Goal: Task Accomplishment & Management: Manage account settings

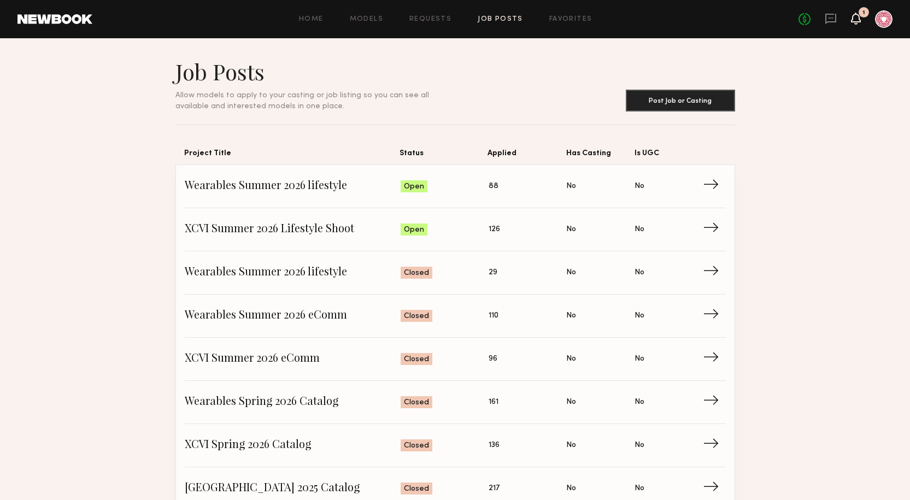
click at [853, 21] on icon at bounding box center [855, 18] width 9 height 8
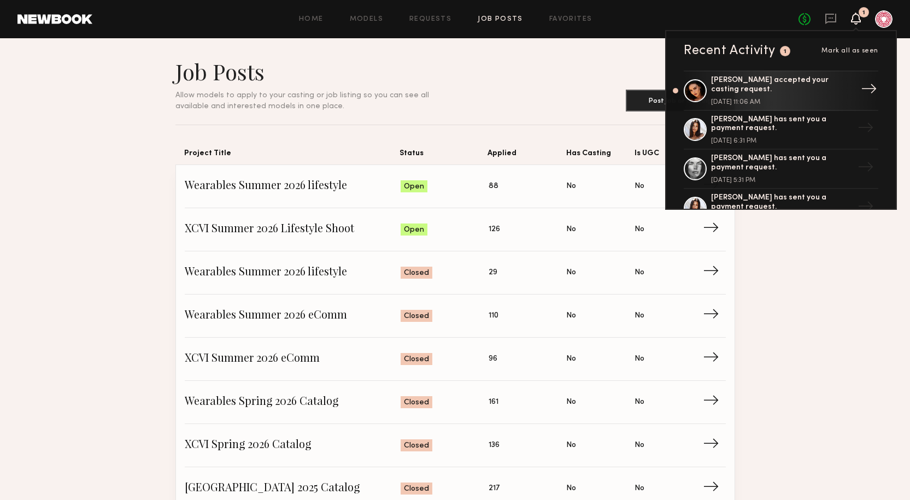
click at [684, 91] on link "Isabella A. accepted your casting request. September 30, 2025 @ 11:06 AM →" at bounding box center [781, 90] width 195 height 40
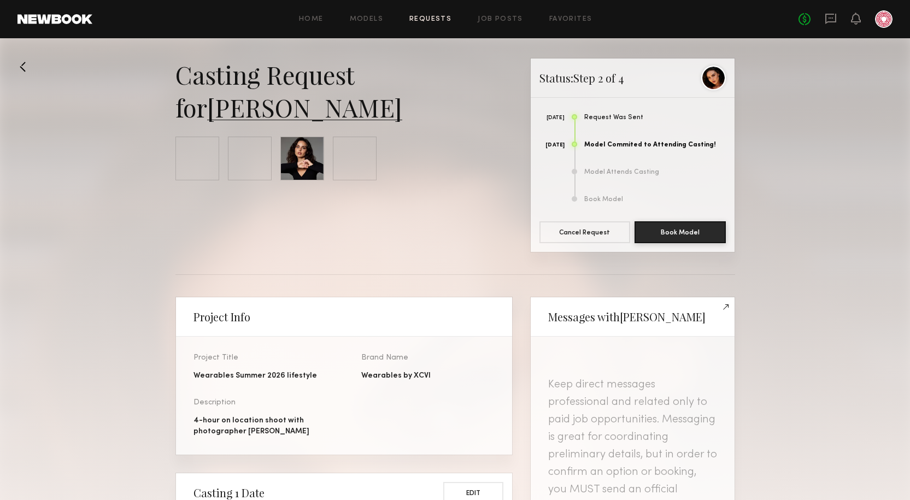
scroll to position [583, 0]
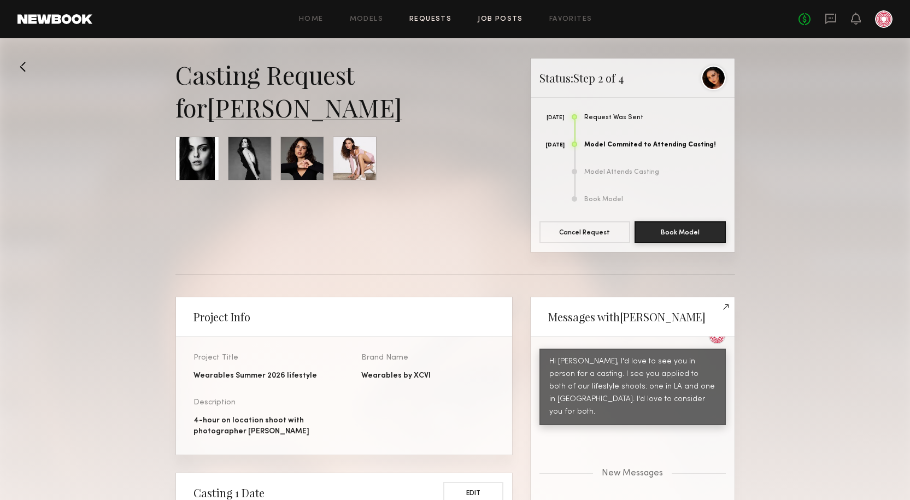
click at [508, 19] on link "Job Posts" at bounding box center [500, 19] width 45 height 7
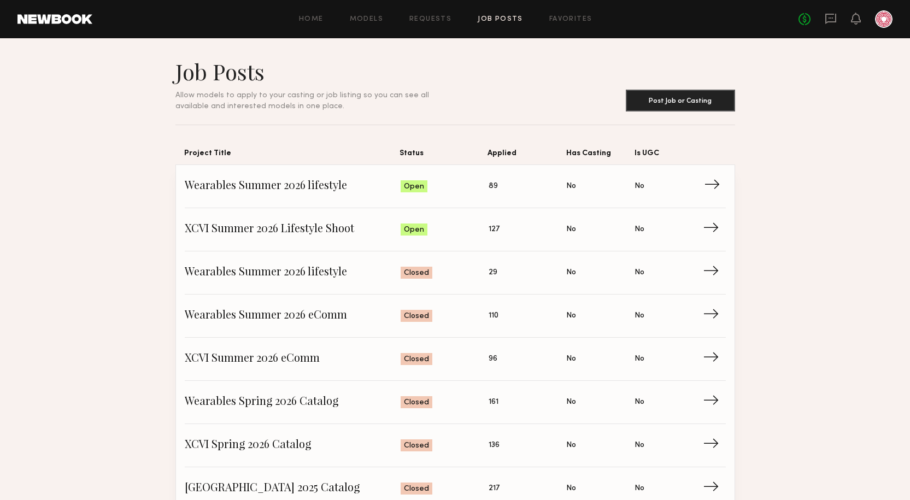
click at [316, 178] on span "Wearables Summer 2026 lifestyle" at bounding box center [293, 186] width 216 height 16
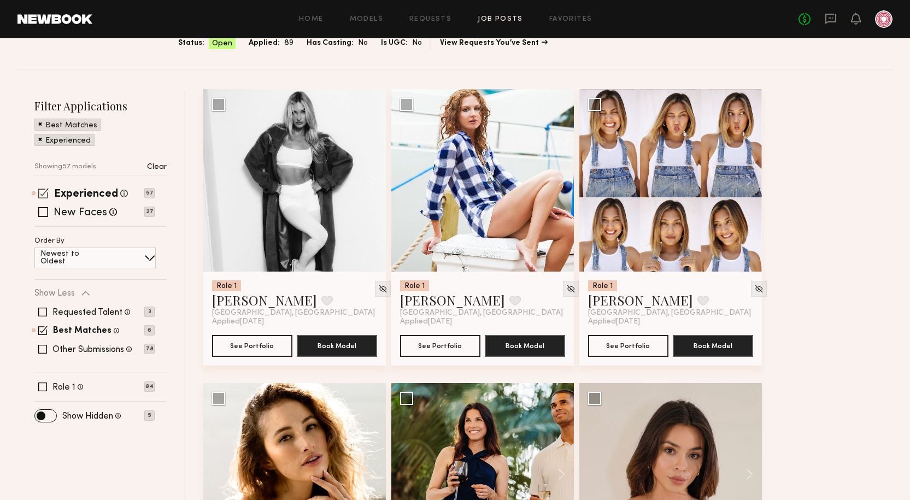
scroll to position [109, 0]
click at [45, 382] on span at bounding box center [42, 386] width 9 height 9
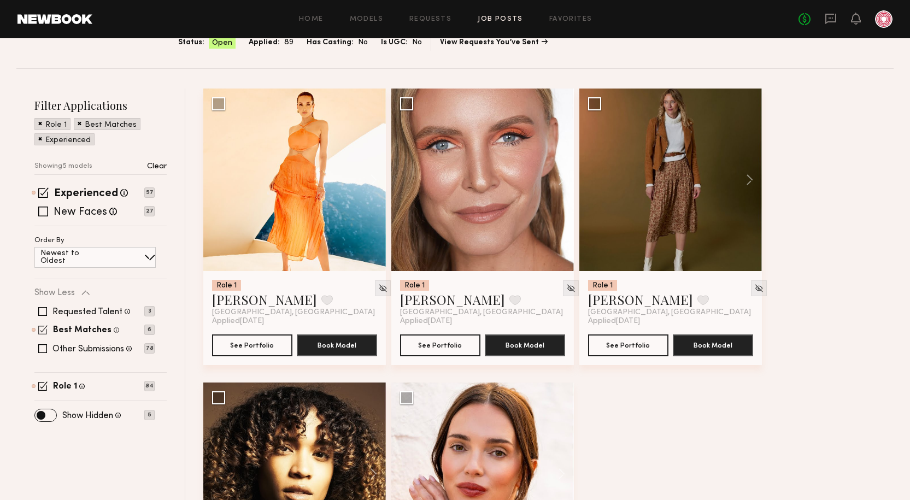
click at [42, 330] on span at bounding box center [42, 329] width 9 height 9
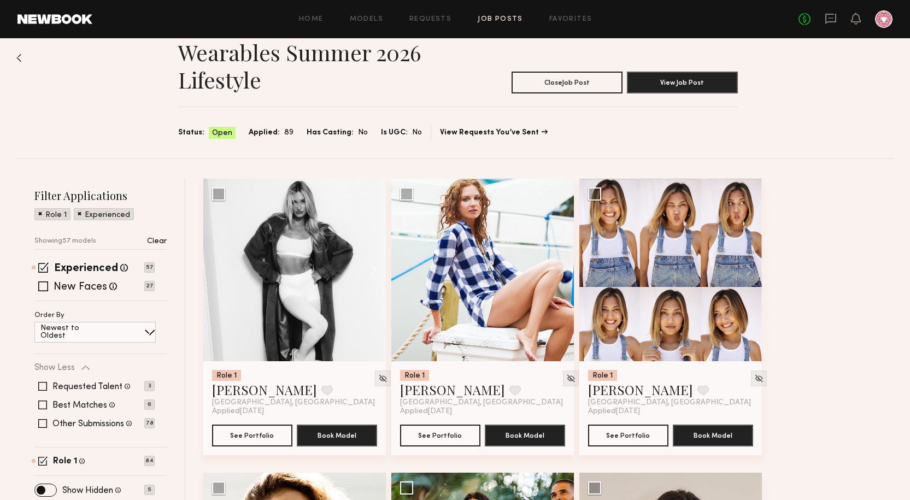
scroll to position [0, 0]
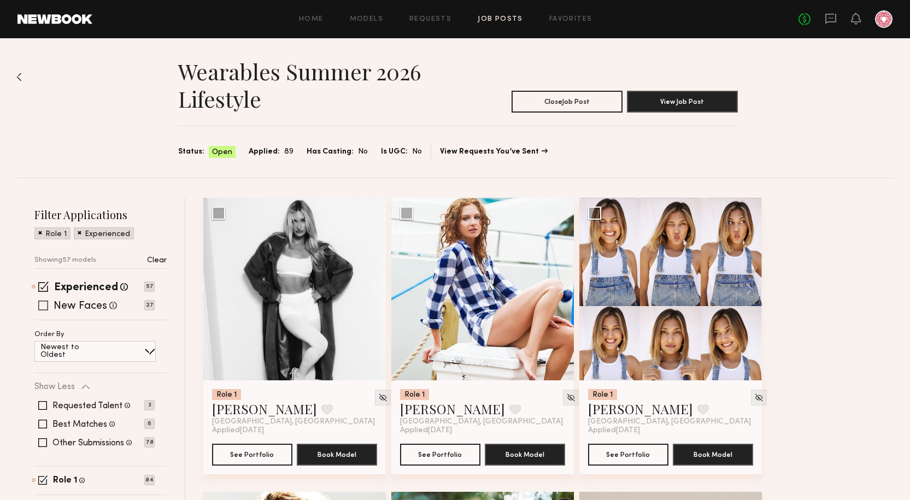
click at [60, 302] on label "New Faces" at bounding box center [81, 306] width 54 height 11
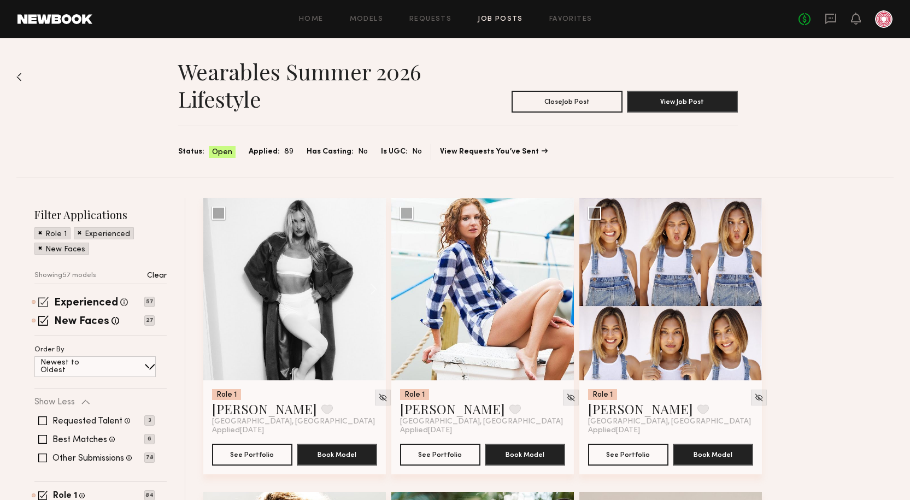
click at [40, 301] on span at bounding box center [43, 302] width 10 height 10
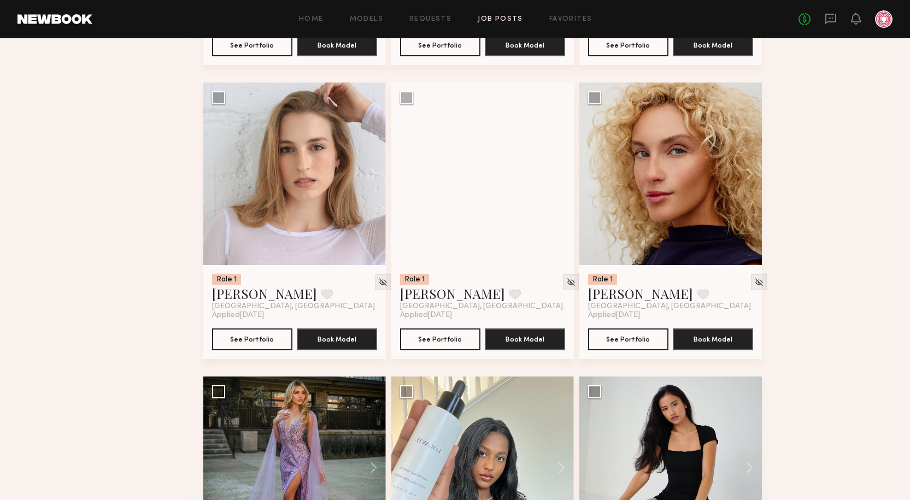
scroll to position [1475, 0]
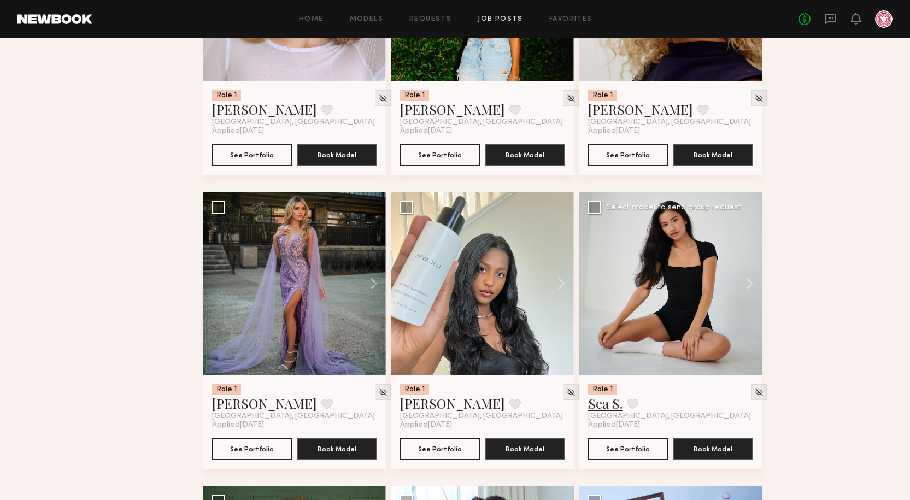
click at [597, 404] on link "Sea S." at bounding box center [605, 402] width 34 height 17
click at [855, 19] on icon at bounding box center [855, 18] width 9 height 8
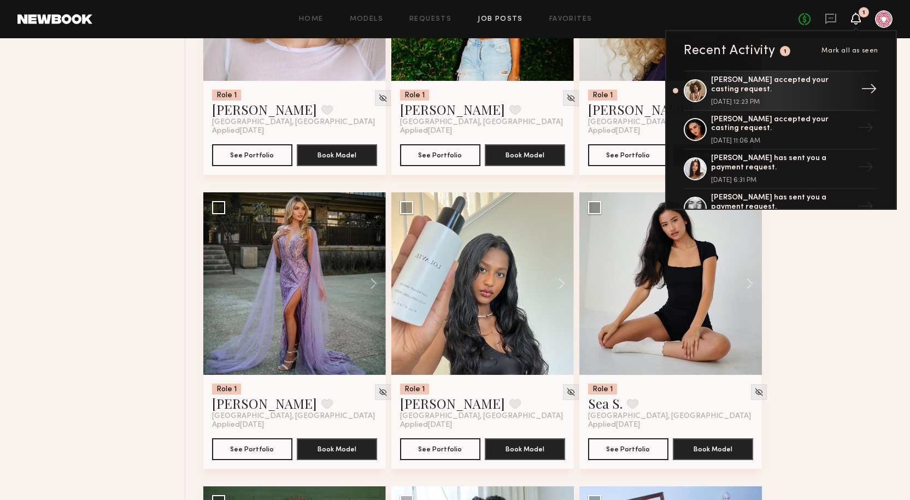
click at [684, 92] on link "Monica M. accepted your casting request. September 30, 2025 @ 12:23 PM →" at bounding box center [781, 90] width 195 height 40
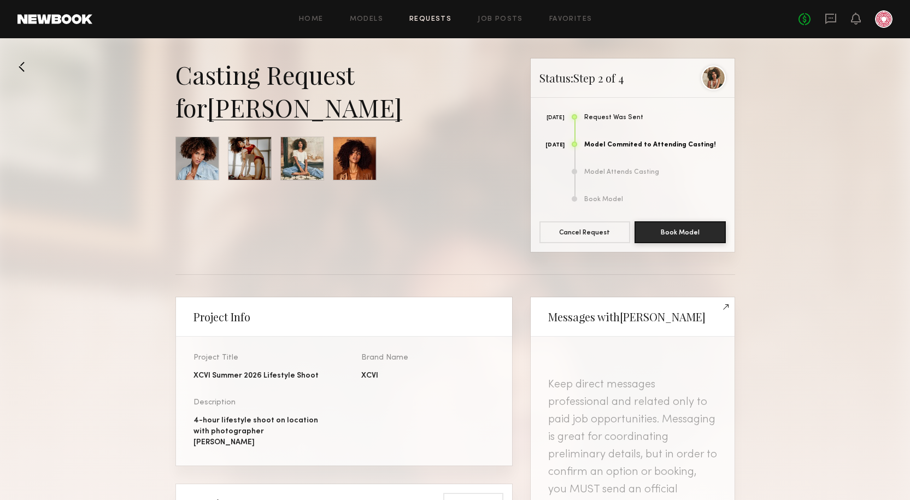
click at [26, 66] on button at bounding box center [25, 66] width 17 height 17
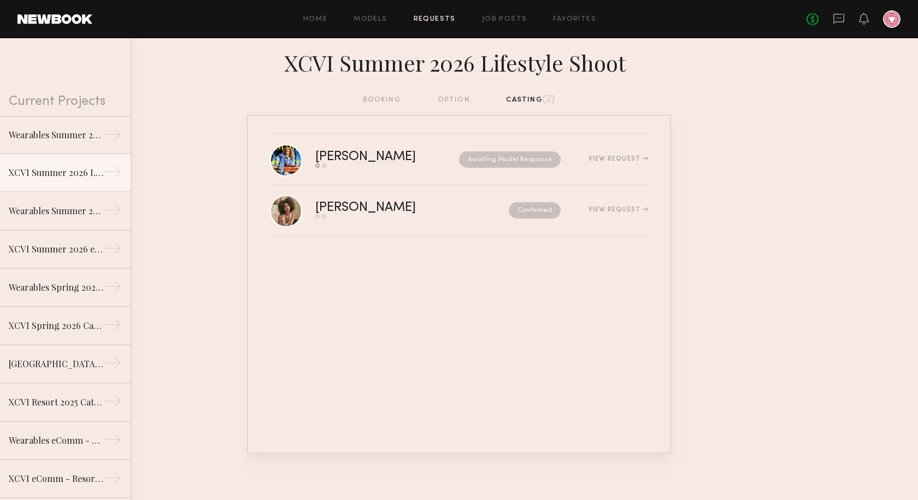
click at [451, 97] on div "booking option casting (2)" at bounding box center [459, 100] width 193 height 12
click at [138, 376] on nb-requests-list-container "Alena P. Send request Model response Awaiting Model Response View Request Monic…" at bounding box center [459, 284] width 918 height 339
click at [842, 20] on icon at bounding box center [839, 19] width 12 height 12
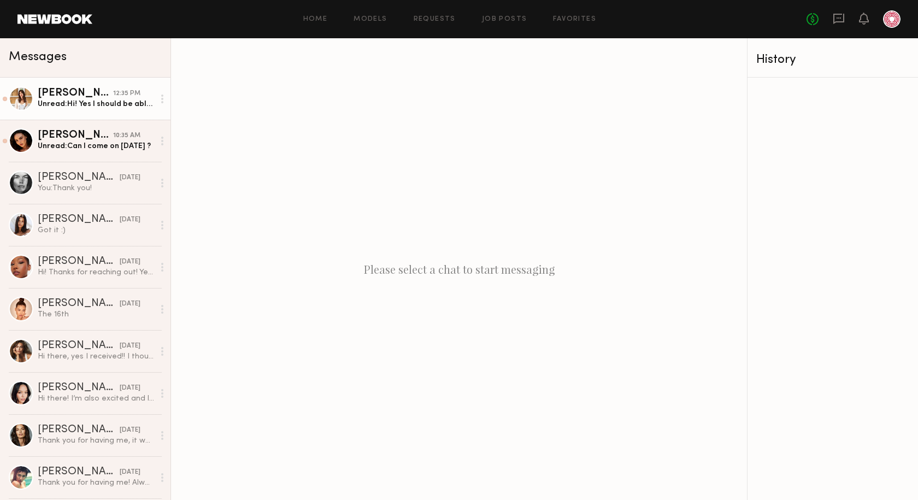
click at [98, 105] on div "Unread: Hi! Yes I should be able to make that work. I’ve worked for you guys pr…" at bounding box center [96, 104] width 116 height 10
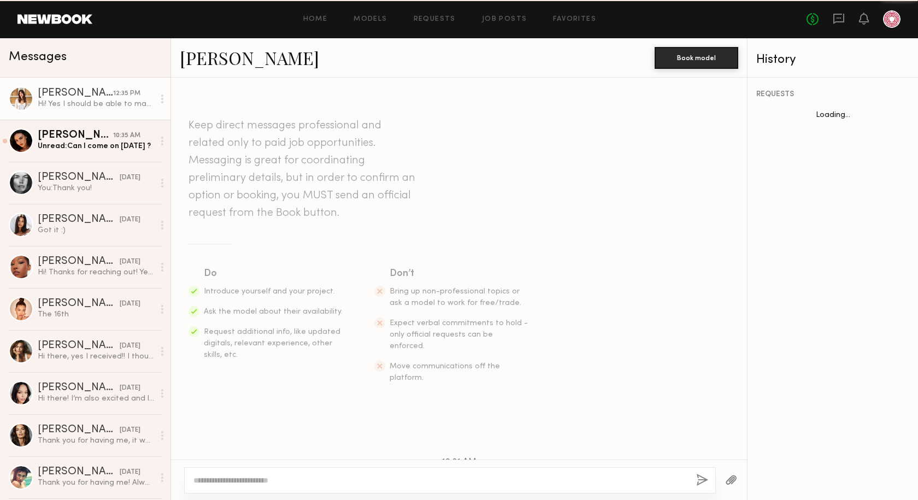
scroll to position [169, 0]
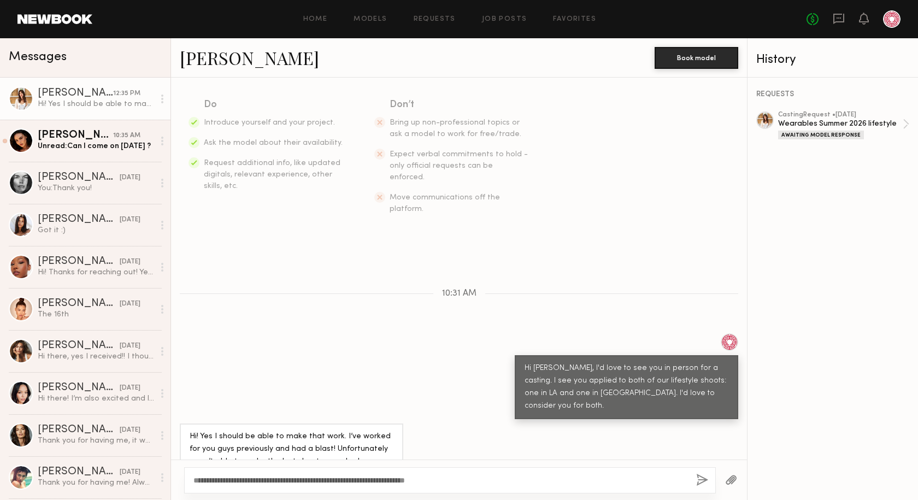
type textarea "**********"
click at [705, 484] on button "button" at bounding box center [702, 481] width 12 height 14
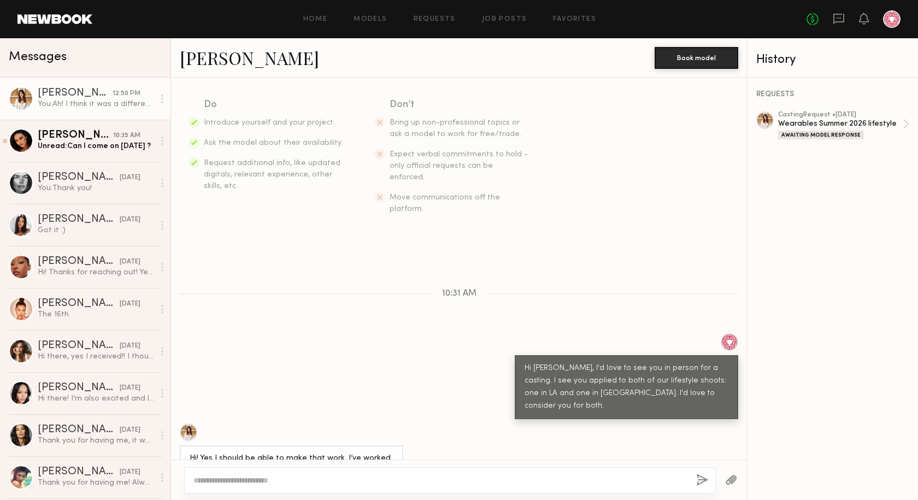
scroll to position [319, 0]
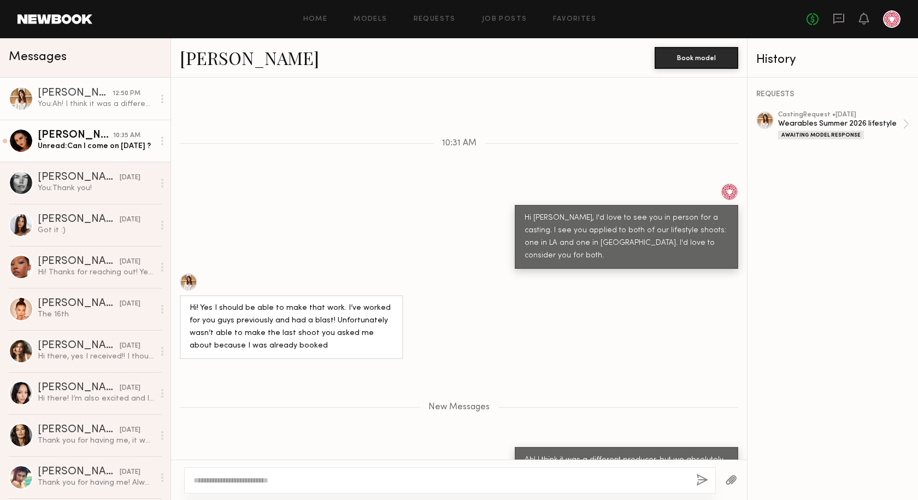
click at [65, 146] on div "Unread: Can I come on October 6th ?" at bounding box center [96, 146] width 116 height 10
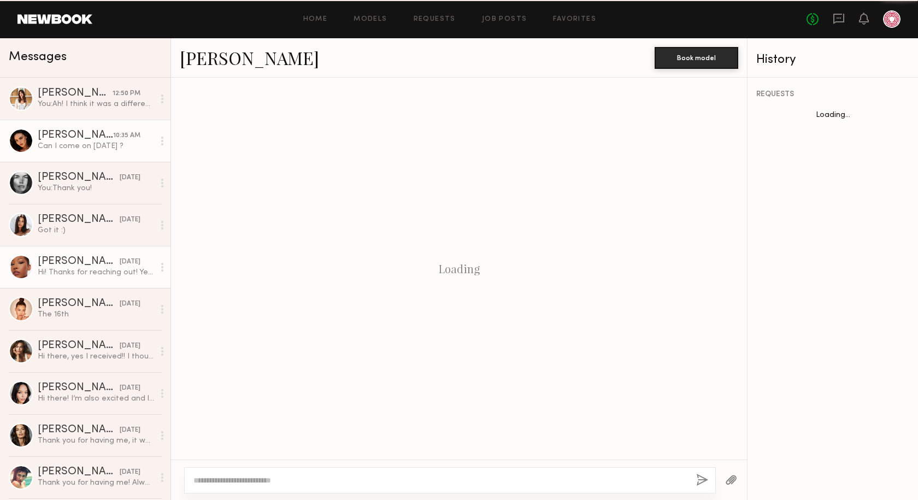
scroll to position [184, 0]
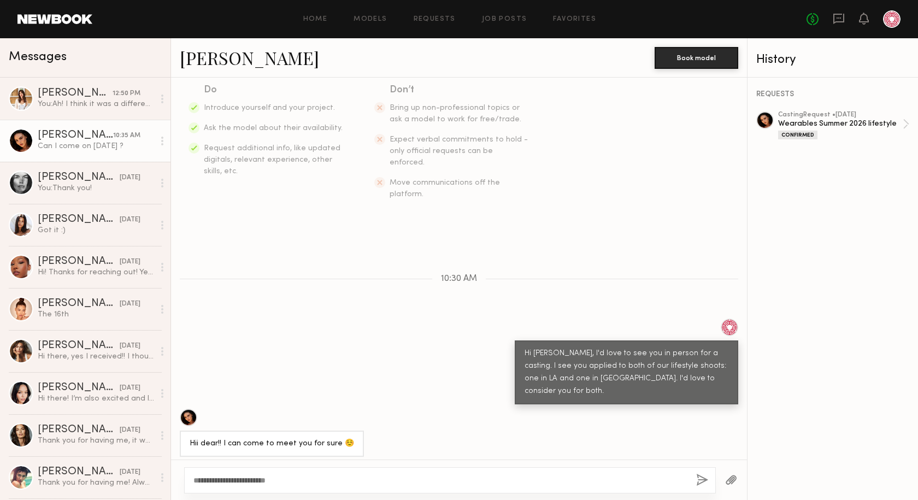
type textarea "**********"
click at [693, 478] on div "**********" at bounding box center [450, 480] width 532 height 26
click at [697, 478] on button "button" at bounding box center [702, 481] width 12 height 14
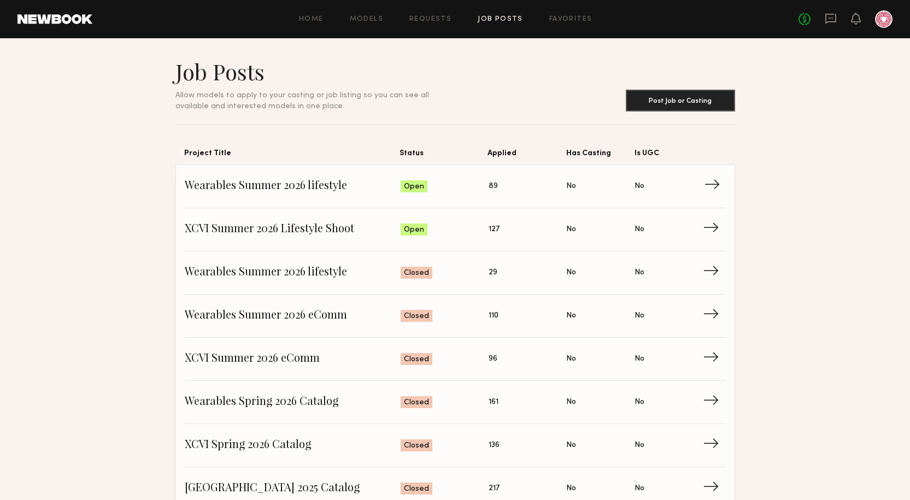
click at [257, 184] on span "Wearables Summer 2026 lifestyle" at bounding box center [293, 186] width 216 height 16
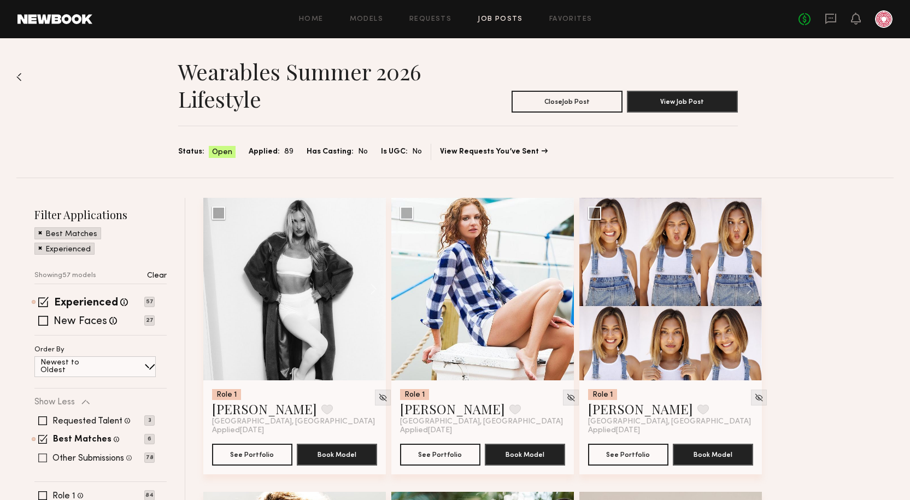
click at [56, 460] on label "Other Submissions" at bounding box center [88, 458] width 72 height 9
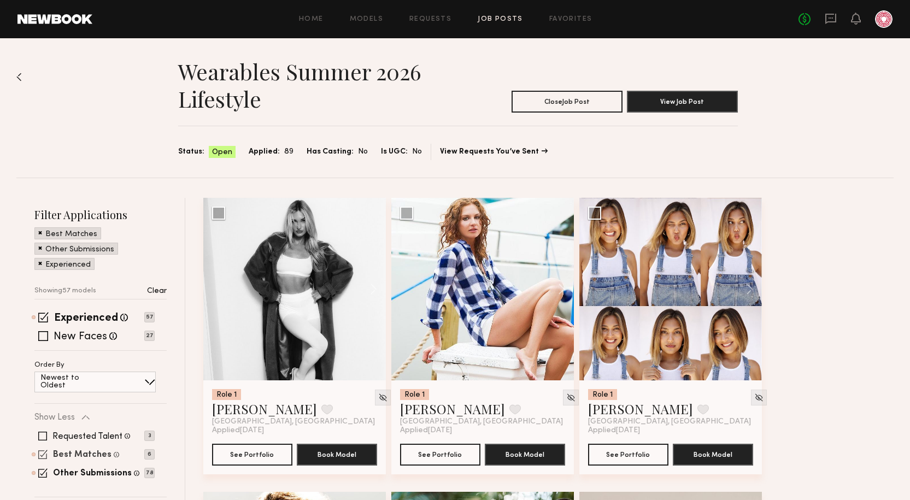
click at [66, 451] on label "Best Matches" at bounding box center [82, 455] width 58 height 9
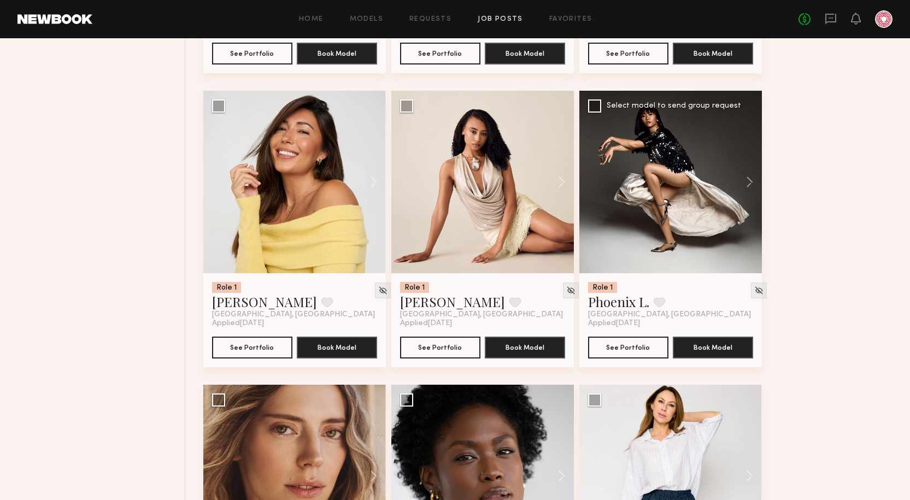
scroll to position [2648, 0]
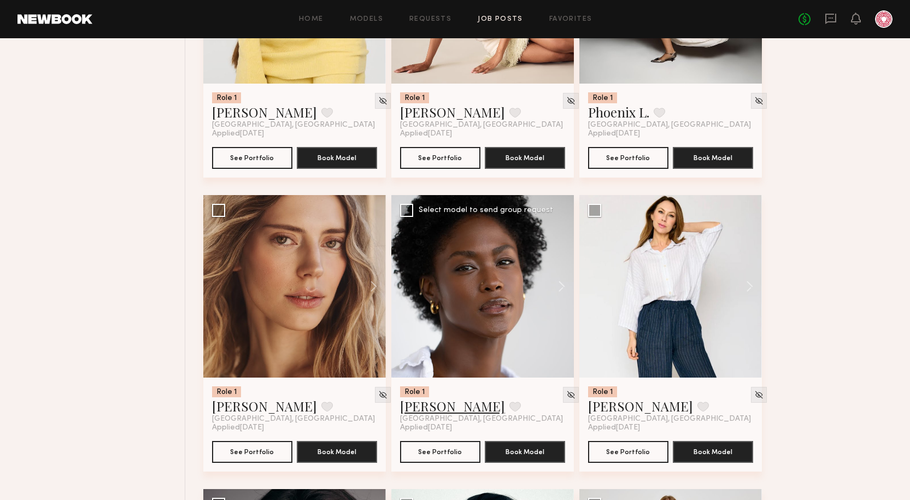
click at [411, 402] on link "Rose L." at bounding box center [452, 405] width 105 height 17
click at [415, 415] on span "Los Angeles, CA" at bounding box center [481, 419] width 163 height 9
click at [415, 407] on link "Rose L." at bounding box center [452, 405] width 105 height 17
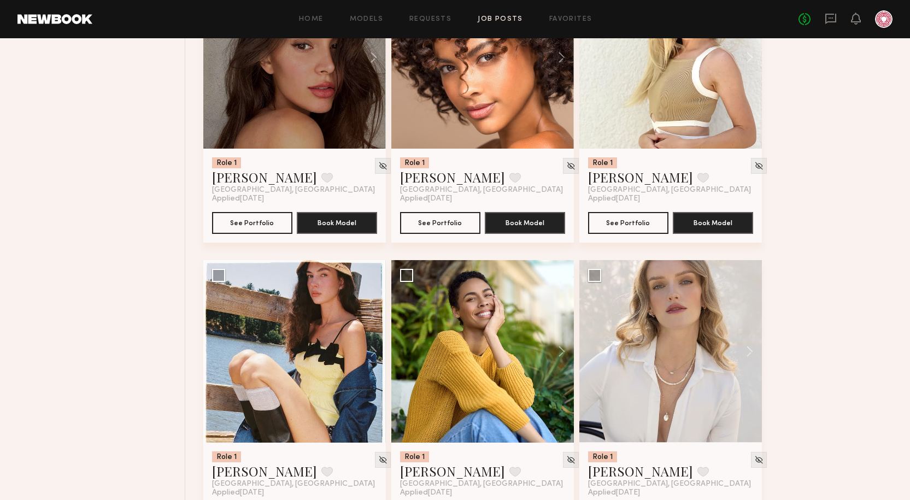
scroll to position [4342, 0]
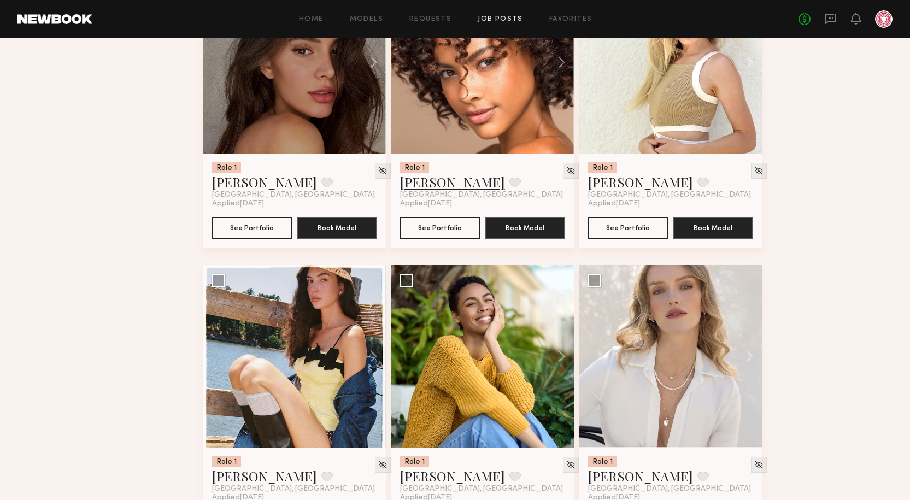
click at [431, 187] on link "Jordyn F." at bounding box center [452, 181] width 105 height 17
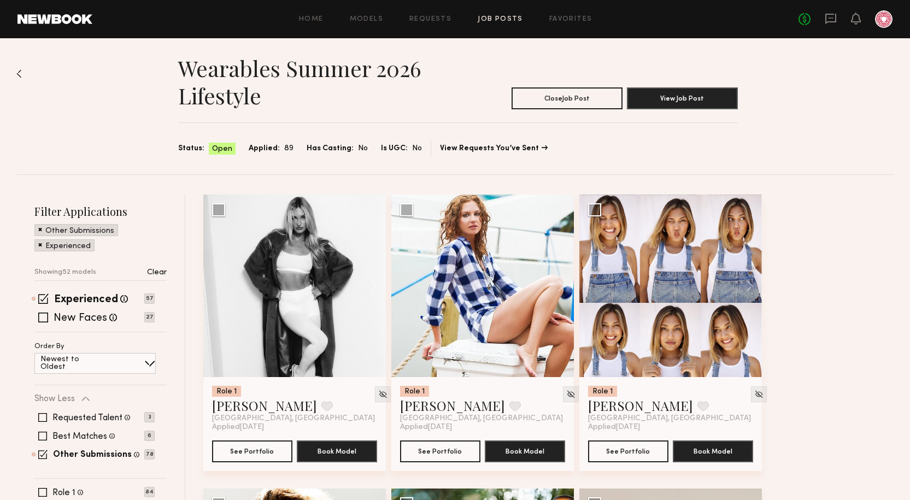
scroll to position [0, 0]
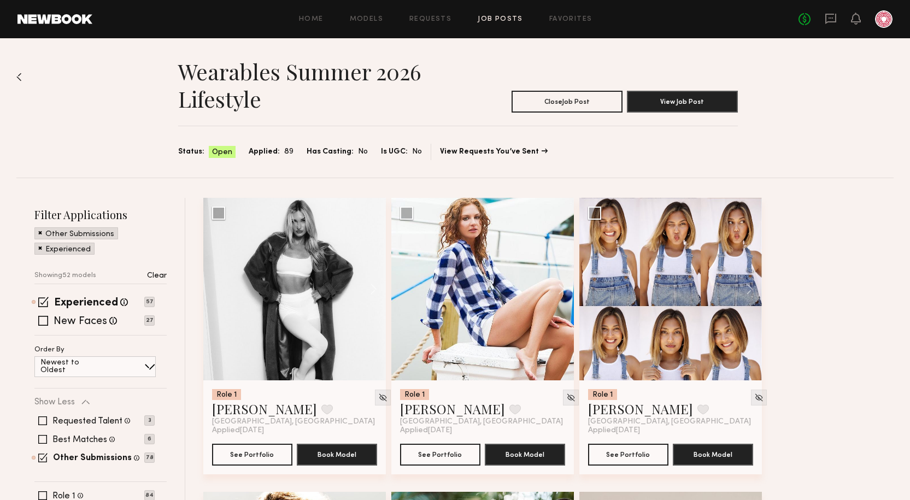
click at [21, 76] on img at bounding box center [18, 77] width 5 height 9
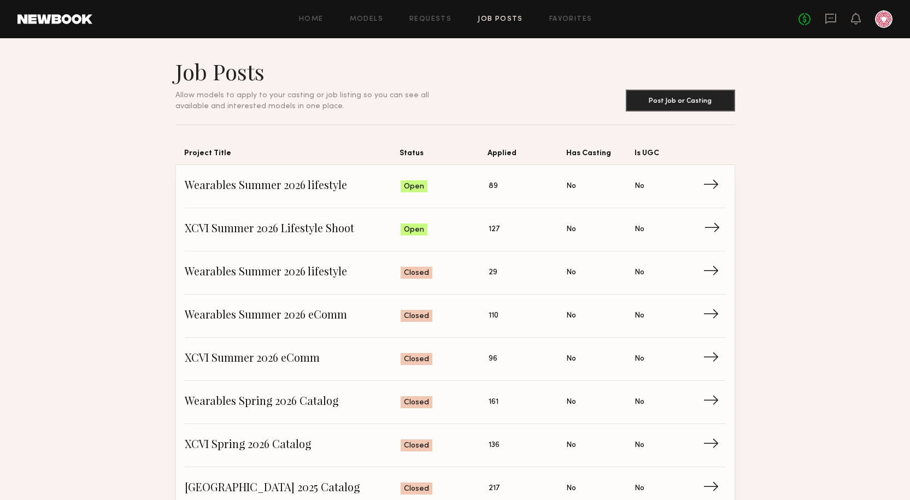
click at [285, 225] on span "XCVI Summer 2026 Lifestyle Shoot" at bounding box center [293, 229] width 216 height 16
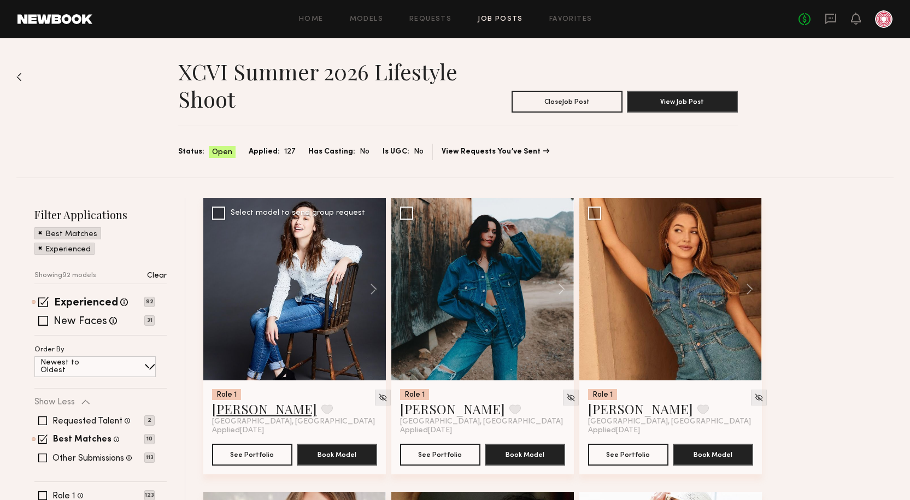
click at [215, 408] on link "Jenny P." at bounding box center [264, 408] width 105 height 17
